Goal: Information Seeking & Learning: Find specific fact

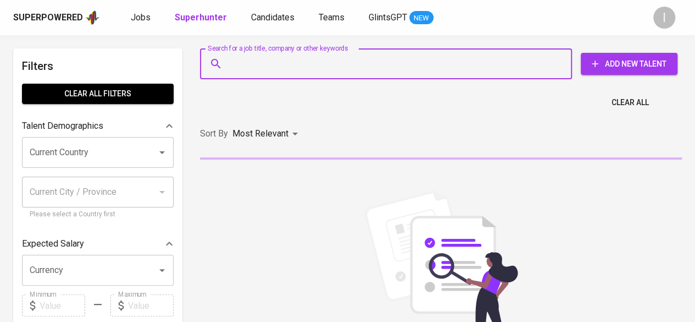
click at [361, 63] on input "Search for a job title, company or other keywords" at bounding box center [389, 63] width 324 height 21
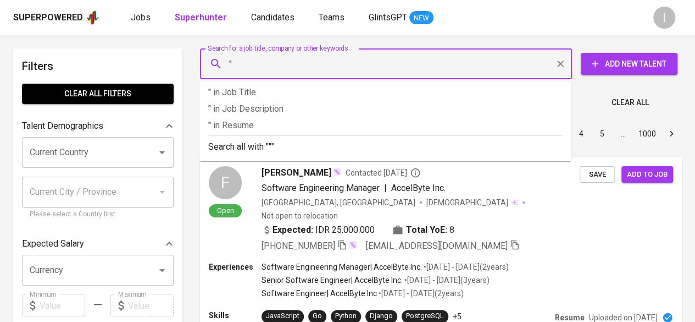
paste input "Nur Intan Syamida"
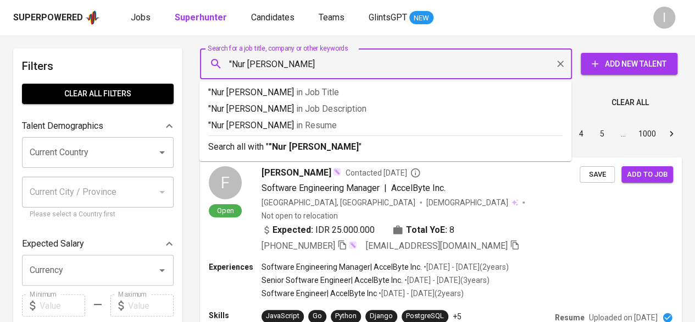
type input ""Nur [PERSON_NAME]""
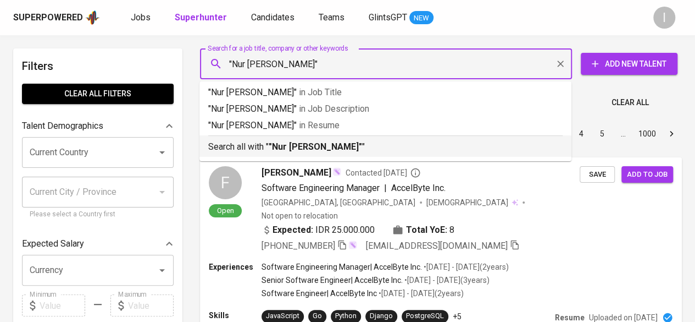
drag, startPoint x: 340, startPoint y: 154, endPoint x: 363, endPoint y: 118, distance: 42.5
click at [340, 154] on li "Search all with " "Nur [PERSON_NAME]" "" at bounding box center [386, 145] width 372 height 21
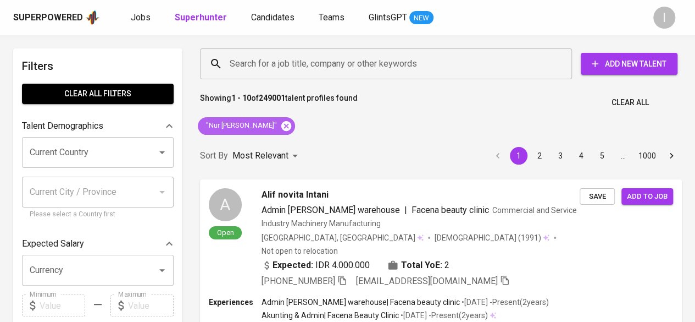
click at [281, 124] on icon at bounding box center [286, 125] width 10 height 10
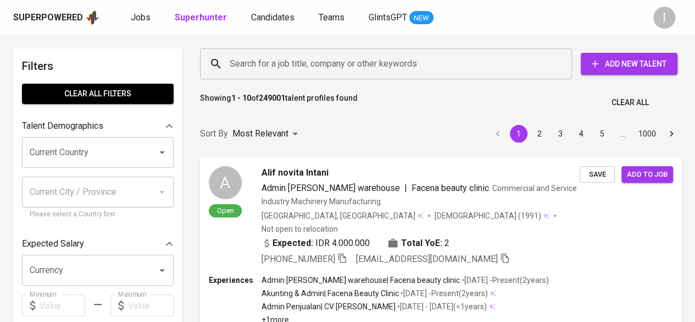
click at [355, 63] on input "Search for a job title, company or other keywords" at bounding box center [389, 63] width 324 height 21
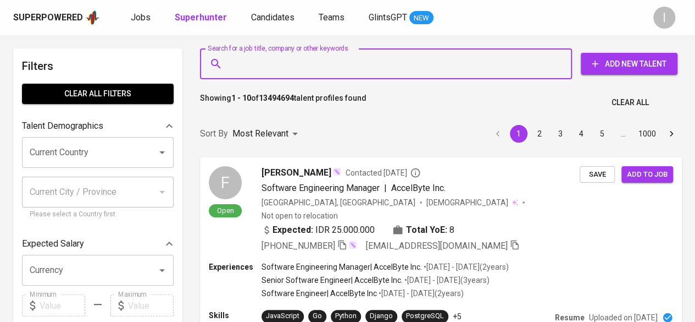
click at [356, 63] on input "Search for a job title, company or other keywords" at bounding box center [389, 63] width 324 height 21
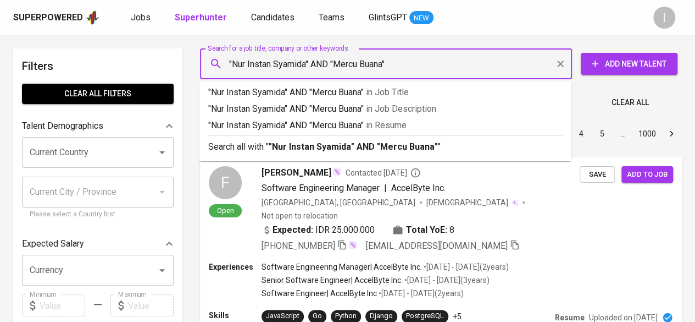
click at [336, 59] on input ""Nur Instan Syamida" AND "Mercu Buana"" at bounding box center [389, 63] width 324 height 21
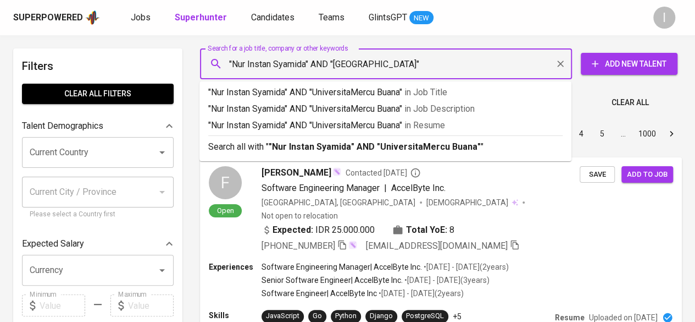
type input ""Nur Instan Syamida" AND "[GEOGRAPHIC_DATA]""
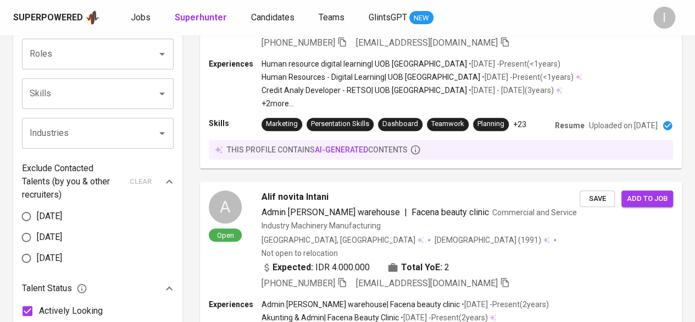
scroll to position [330, 0]
